Goal: Task Accomplishment & Management: Manage account settings

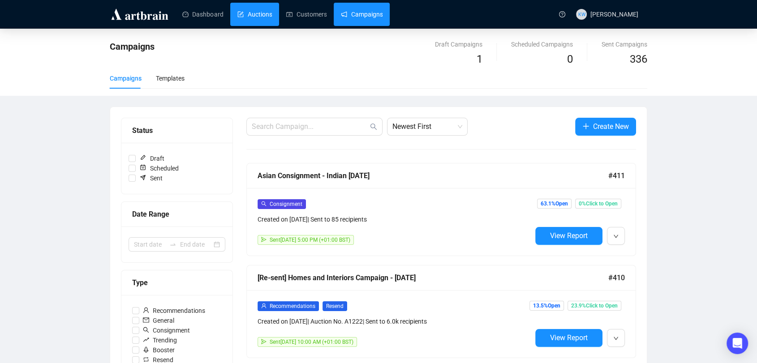
click at [253, 12] on link "Auctions" at bounding box center [254, 14] width 35 height 23
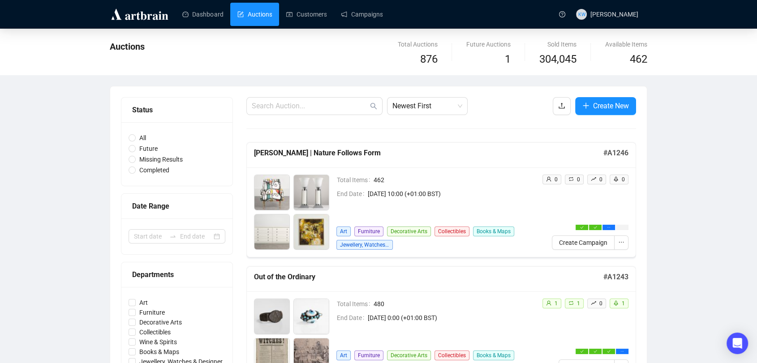
click at [361, 8] on link "Campaigns" at bounding box center [362, 14] width 42 height 23
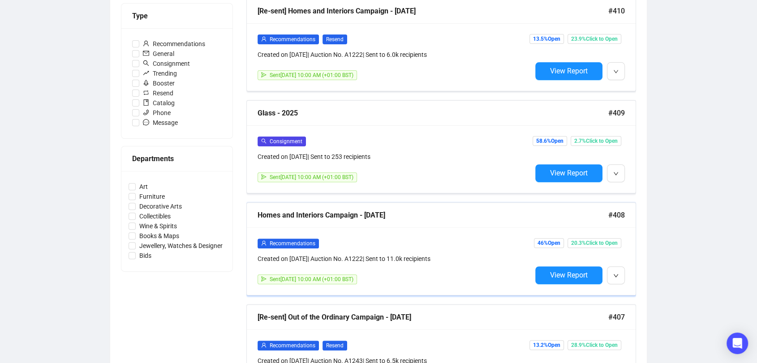
scroll to position [266, 0]
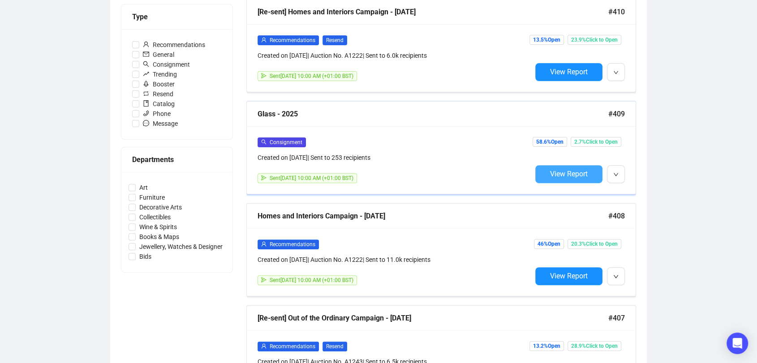
click at [560, 170] on span "View Report" at bounding box center [569, 174] width 38 height 9
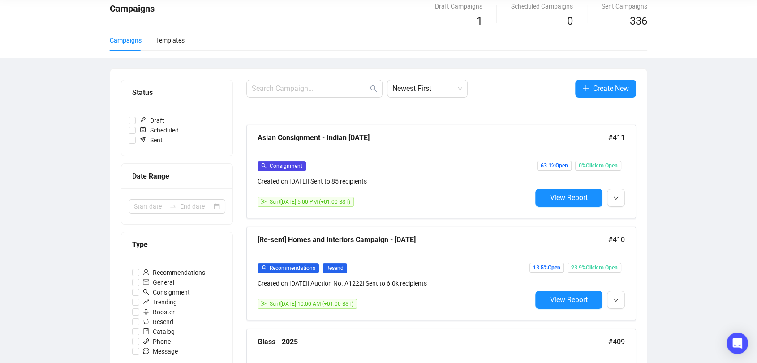
scroll to position [37, 0]
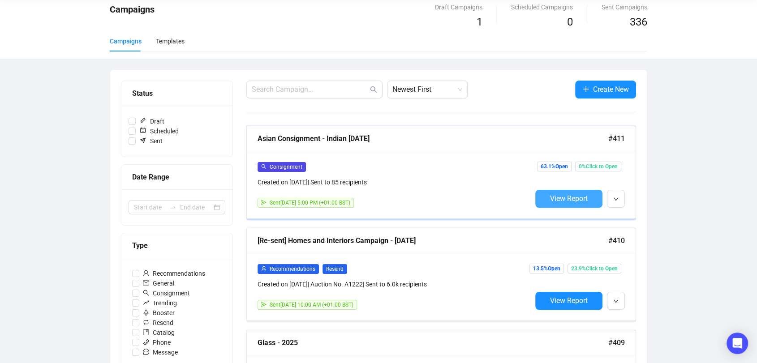
click at [573, 192] on button "View Report" at bounding box center [568, 199] width 67 height 18
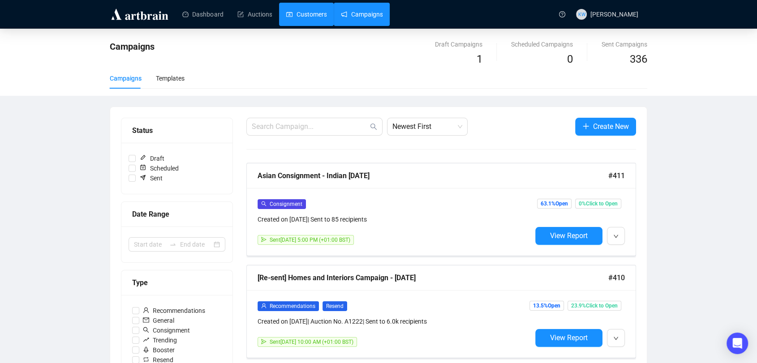
click at [286, 7] on link "Customers" at bounding box center [306, 14] width 40 height 23
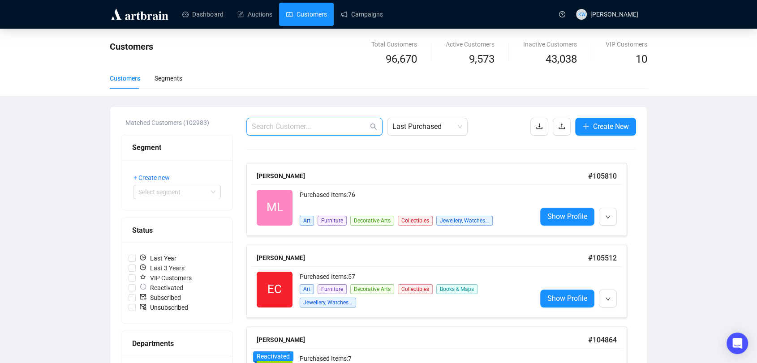
click at [315, 127] on input "text" at bounding box center [310, 126] width 116 height 11
paste input "[EMAIL_ADDRESS][DOMAIN_NAME]"
type input "[EMAIL_ADDRESS][DOMAIN_NAME]"
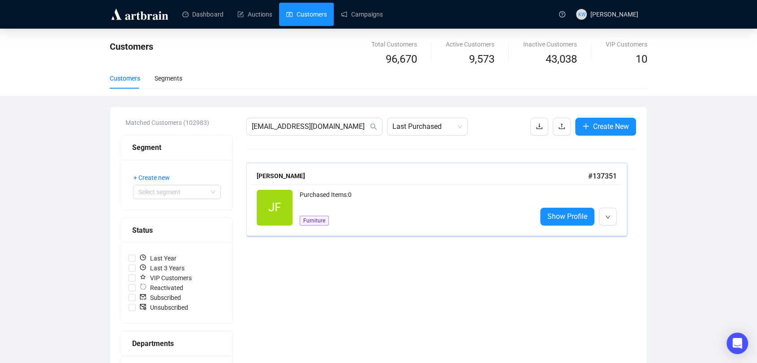
click at [337, 187] on div "JF Reactivated Purchased Items: 0 Furniture Show Profile" at bounding box center [436, 208] width 371 height 47
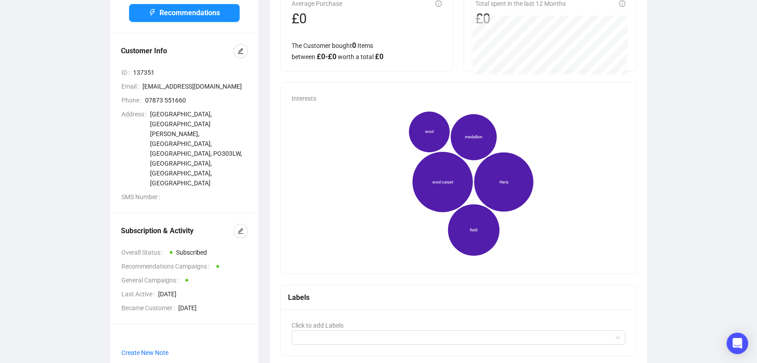
scroll to position [93, 0]
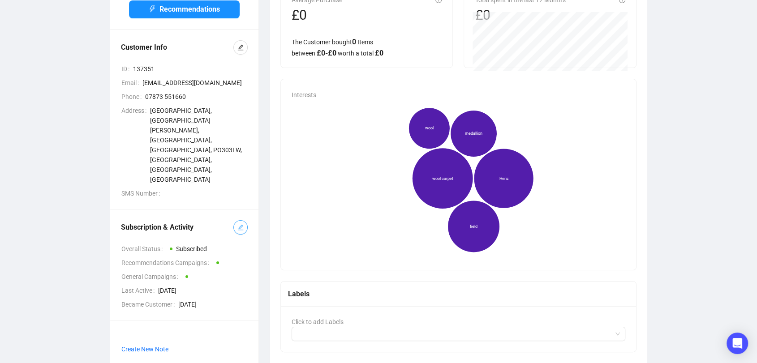
click at [236, 220] on button "button" at bounding box center [240, 227] width 14 height 14
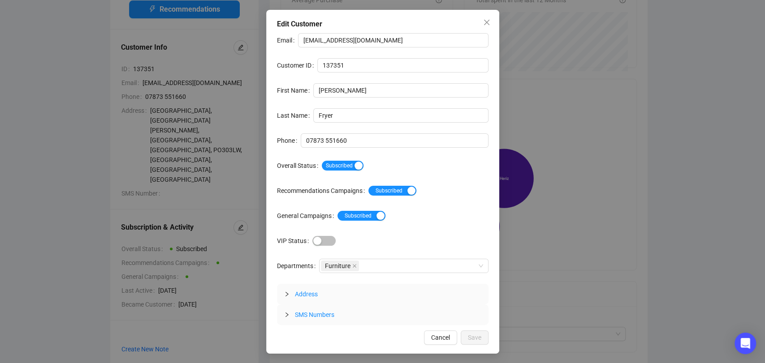
click at [337, 171] on div "Subscribed" at bounding box center [405, 166] width 167 height 14
click at [337, 168] on span "Subscribed" at bounding box center [343, 166] width 42 height 10
click at [473, 335] on span "Save" at bounding box center [474, 338] width 13 height 10
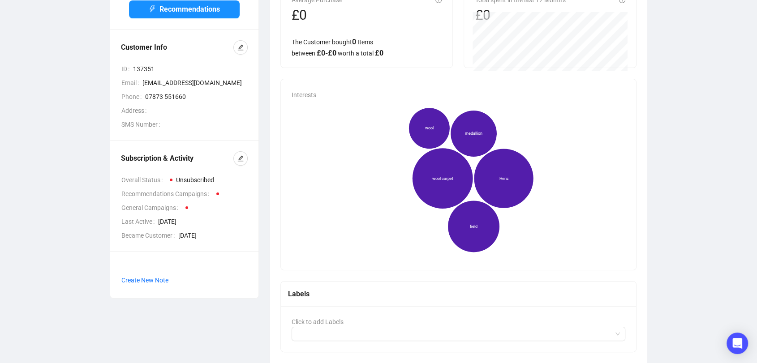
scroll to position [0, 0]
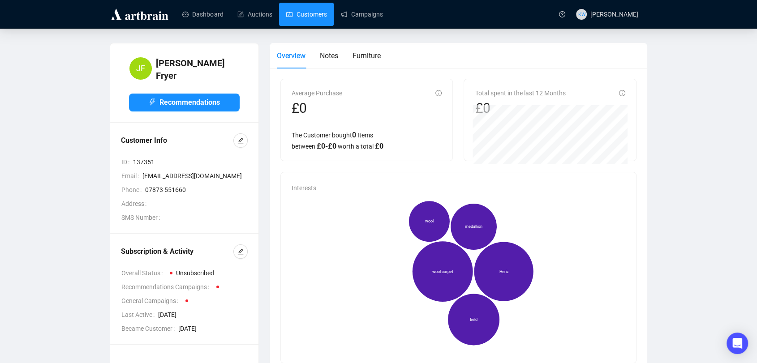
click at [286, 19] on link "Customers" at bounding box center [306, 14] width 40 height 23
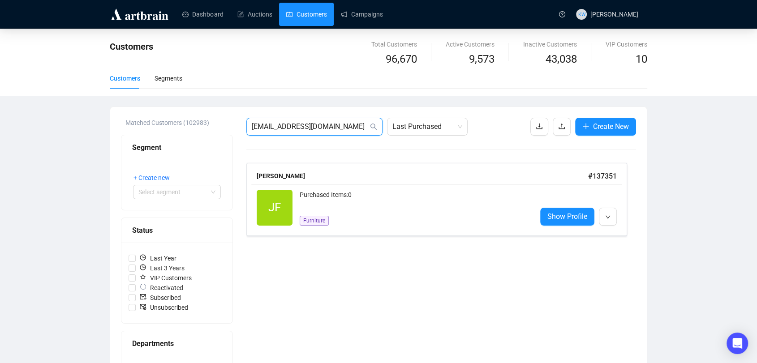
drag, startPoint x: 337, startPoint y: 128, endPoint x: 129, endPoint y: 137, distance: 209.0
click at [337, 120] on span "[EMAIL_ADDRESS][DOMAIN_NAME]" at bounding box center [314, 127] width 136 height 18
drag, startPoint x: 268, startPoint y: 125, endPoint x: 175, endPoint y: 118, distance: 93.0
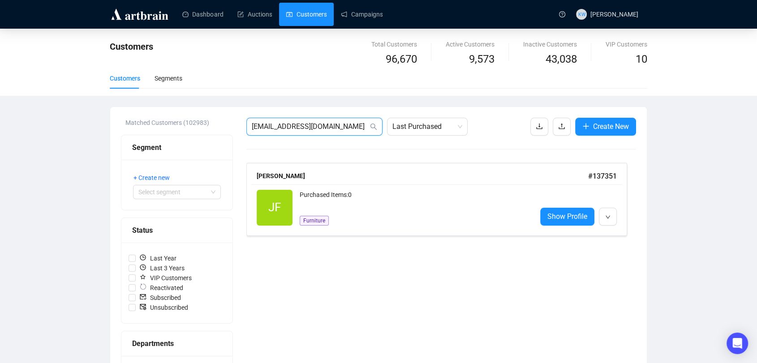
paste input "[EMAIL_ADDRESS][DOMAIN_NAME]"
type input "[EMAIL_ADDRESS][DOMAIN_NAME]"
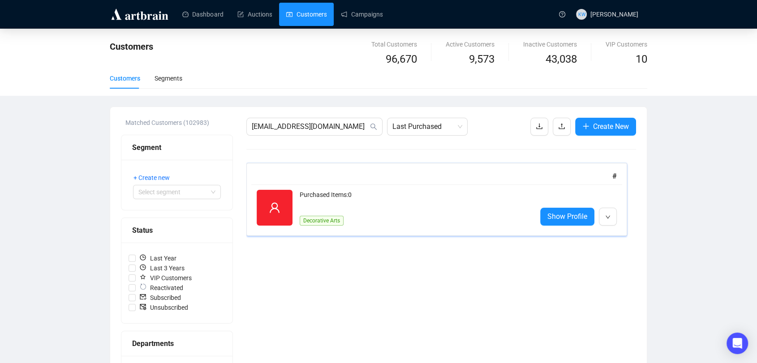
click at [263, 193] on span at bounding box center [275, 208] width 36 height 36
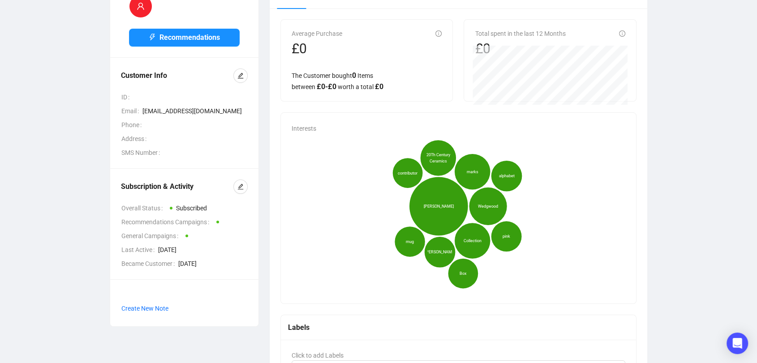
scroll to position [60, 0]
click at [240, 184] on icon "edit" at bounding box center [240, 186] width 6 height 6
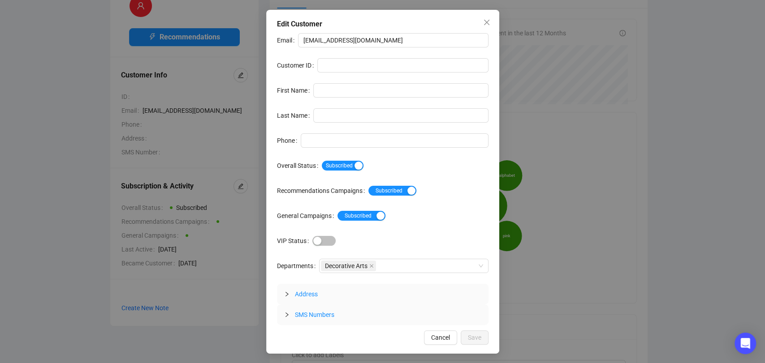
click at [344, 159] on div "Subscribed" at bounding box center [405, 166] width 167 height 14
click at [349, 164] on span "Subscribed" at bounding box center [343, 166] width 42 height 10
click at [477, 338] on span "Save" at bounding box center [474, 338] width 13 height 10
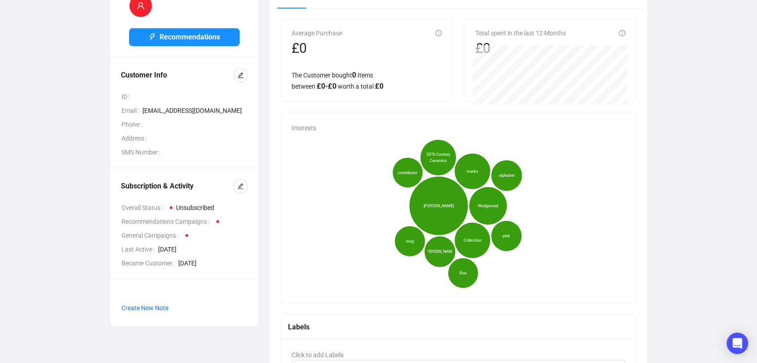
scroll to position [0, 0]
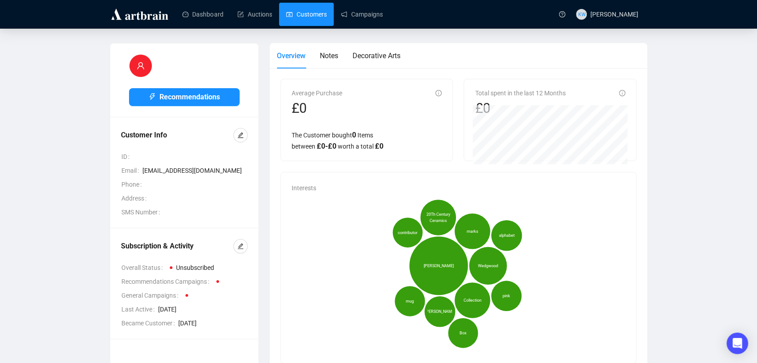
click at [311, 13] on link "Customers" at bounding box center [306, 14] width 40 height 23
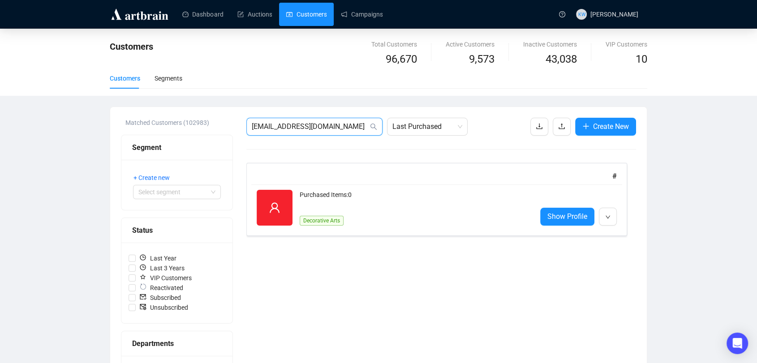
click at [344, 121] on input "[EMAIL_ADDRESS][DOMAIN_NAME]" at bounding box center [310, 126] width 116 height 11
drag, startPoint x: 344, startPoint y: 121, endPoint x: 197, endPoint y: 103, distance: 148.1
click at [197, 103] on div "Customers Total Customers 96,670 Active Customers 9,573 Inactive Customers 43,0…" at bounding box center [378, 332] width 757 height 607
paste input "[PERSON_NAME][EMAIL_ADDRESS][DOMAIN_NAME]"
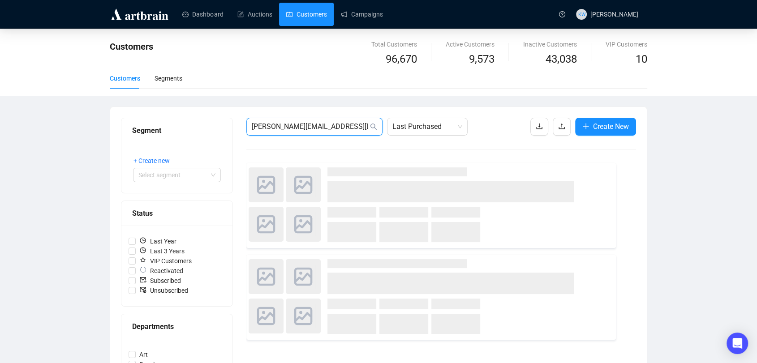
type input "[PERSON_NAME][EMAIL_ADDRESS][DOMAIN_NAME]"
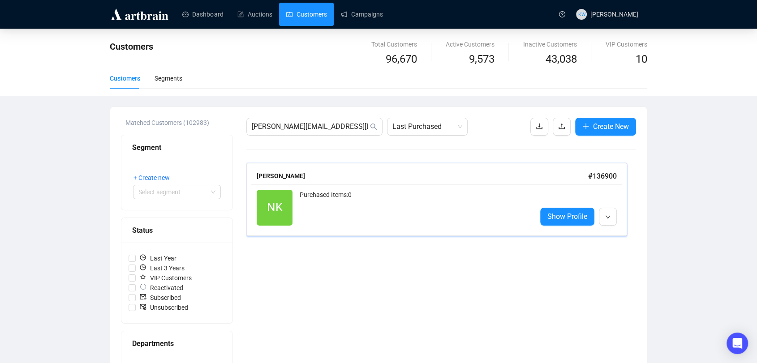
click at [326, 193] on div "Purchased Items: 0" at bounding box center [415, 208] width 230 height 36
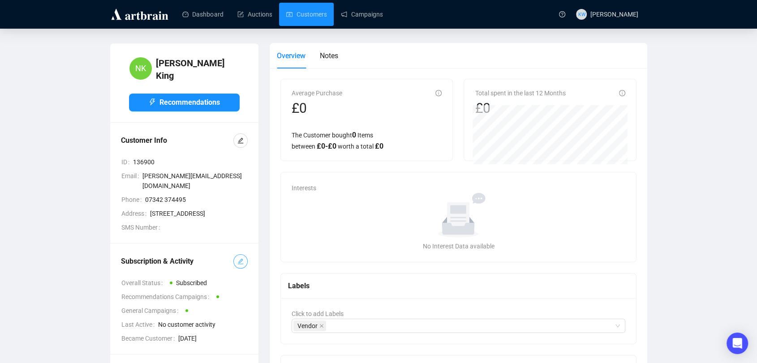
click at [242, 264] on icon "edit" at bounding box center [241, 262] width 6 height 6
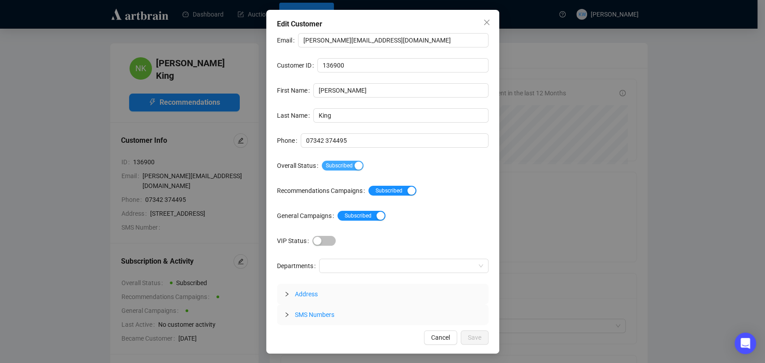
click at [348, 161] on span "Subscribed" at bounding box center [343, 166] width 42 height 10
click at [471, 334] on span "Save" at bounding box center [474, 338] width 13 height 10
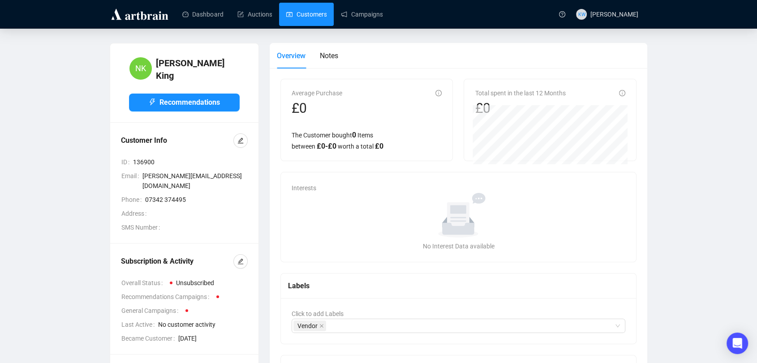
click at [309, 14] on link "Customers" at bounding box center [306, 14] width 40 height 23
